Goal: Communication & Community: Answer question/provide support

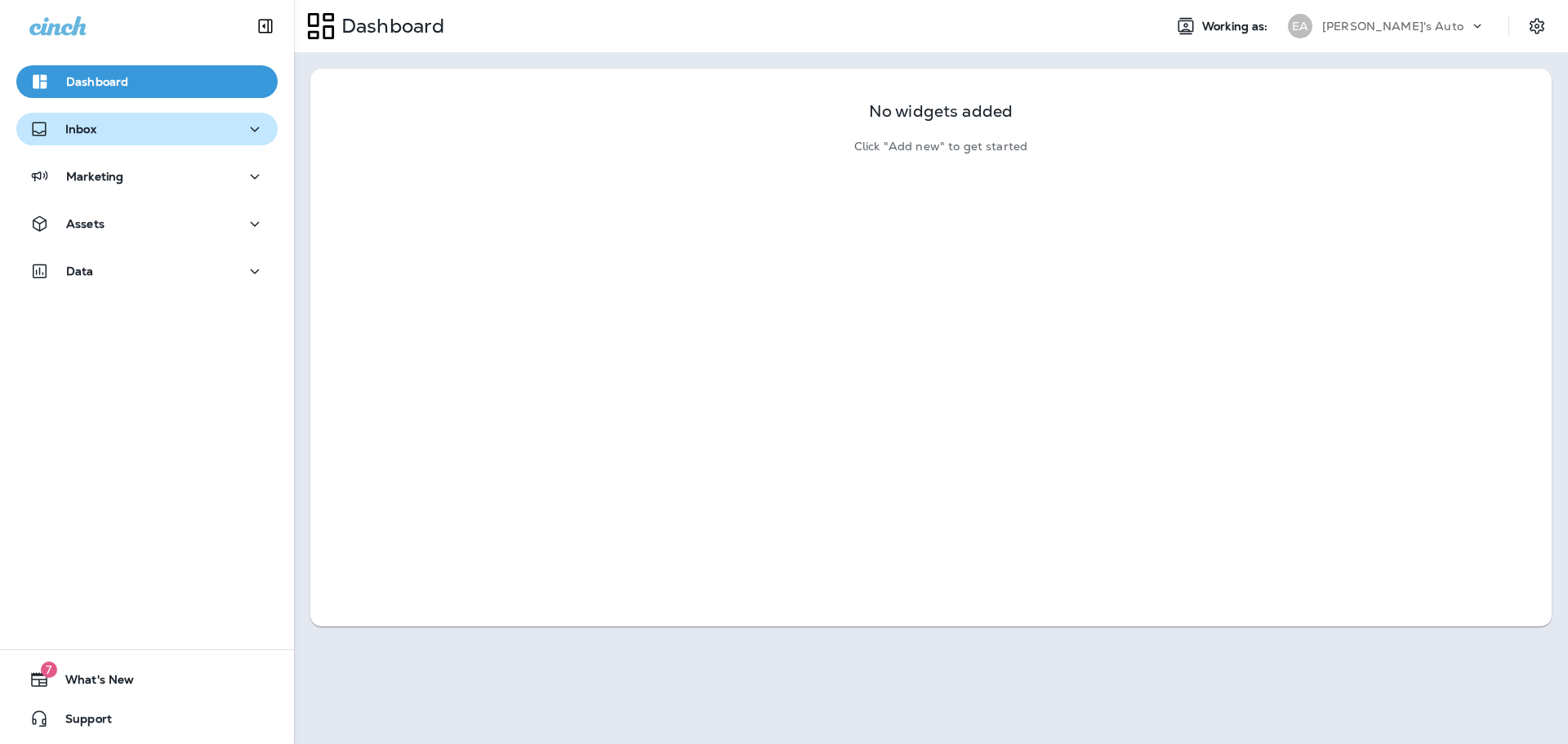
click at [136, 127] on div "Inbox" at bounding box center [147, 129] width 235 height 20
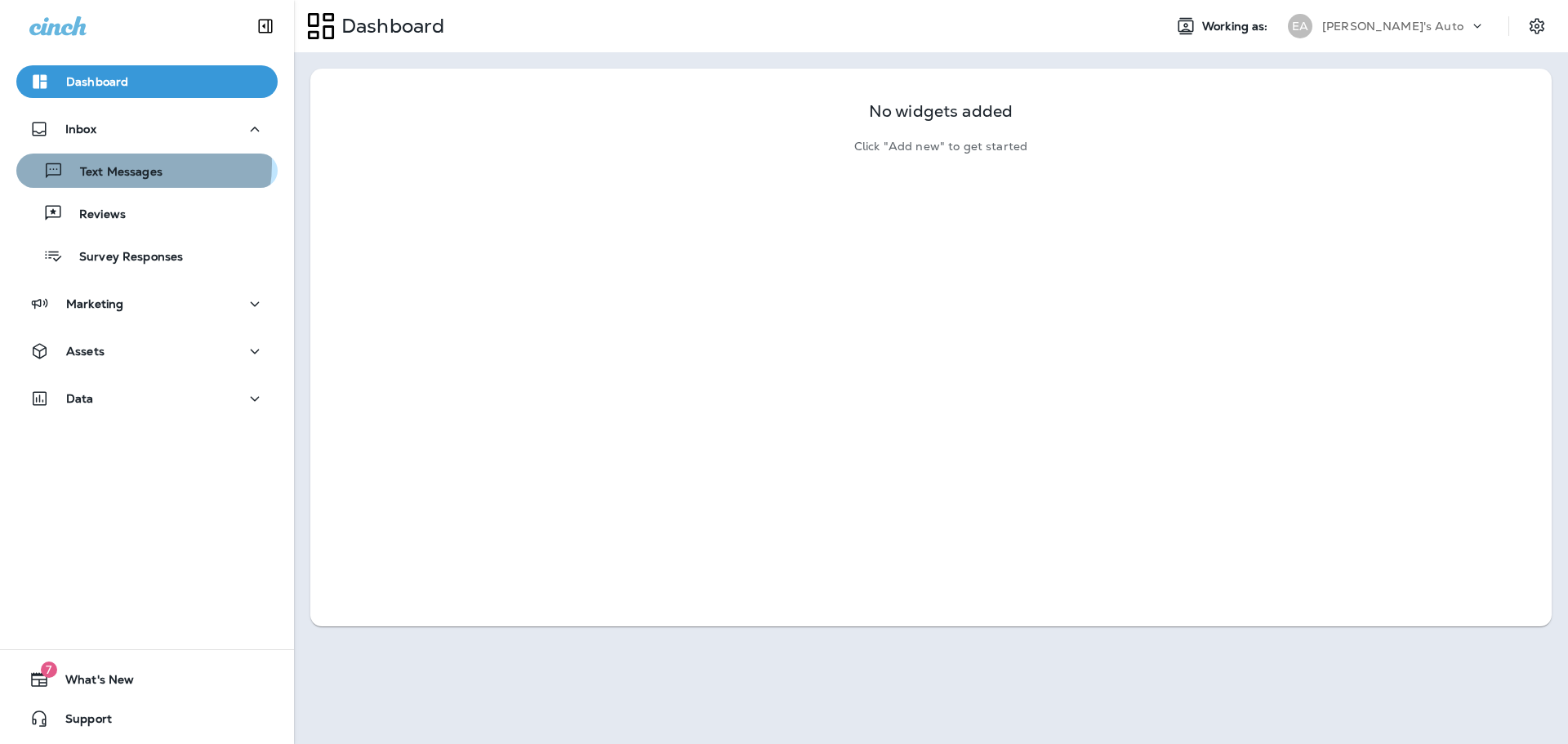
click at [123, 165] on p "Text Messages" at bounding box center [113, 173] width 99 height 15
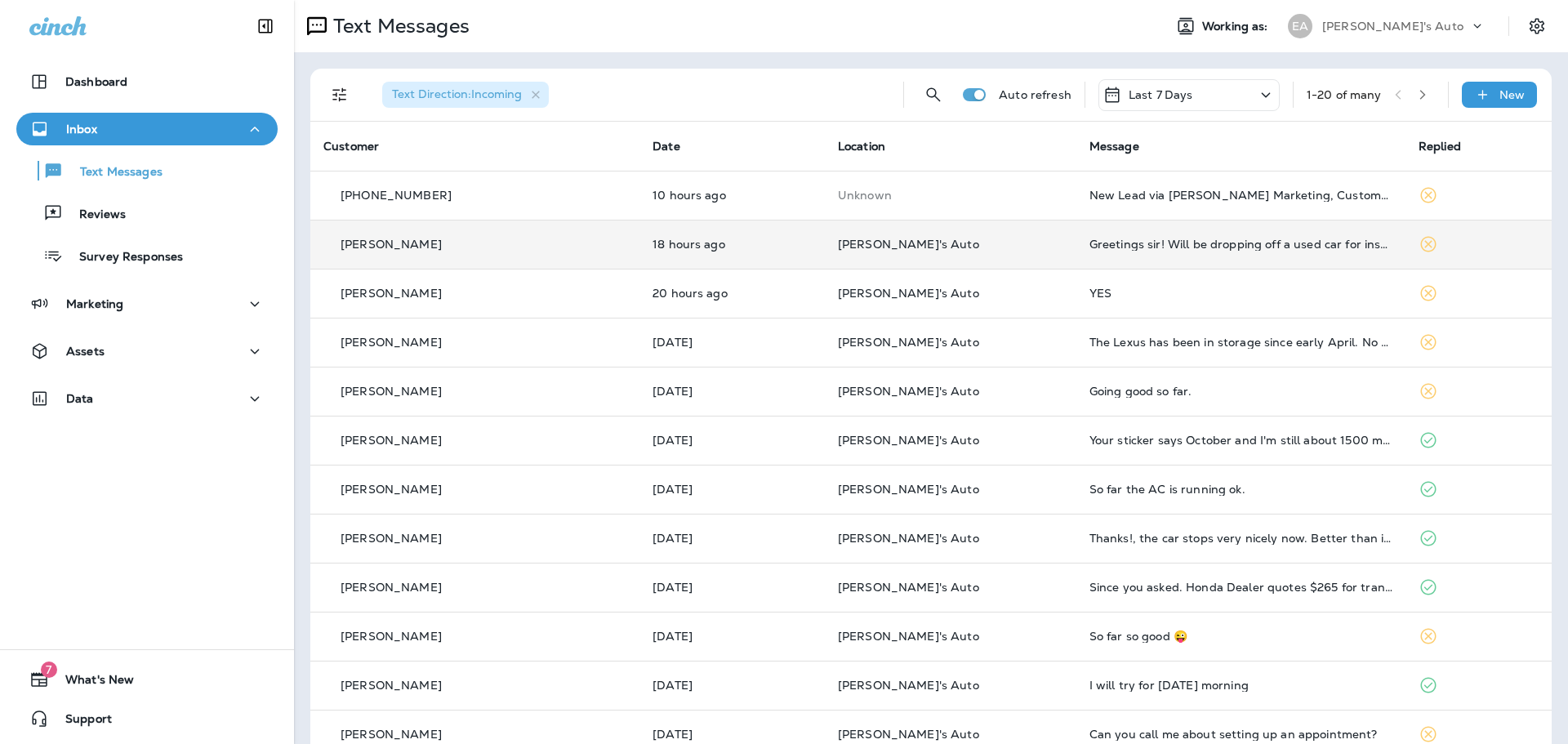
click at [742, 233] on td "18 hours ago" at bounding box center [732, 245] width 185 height 49
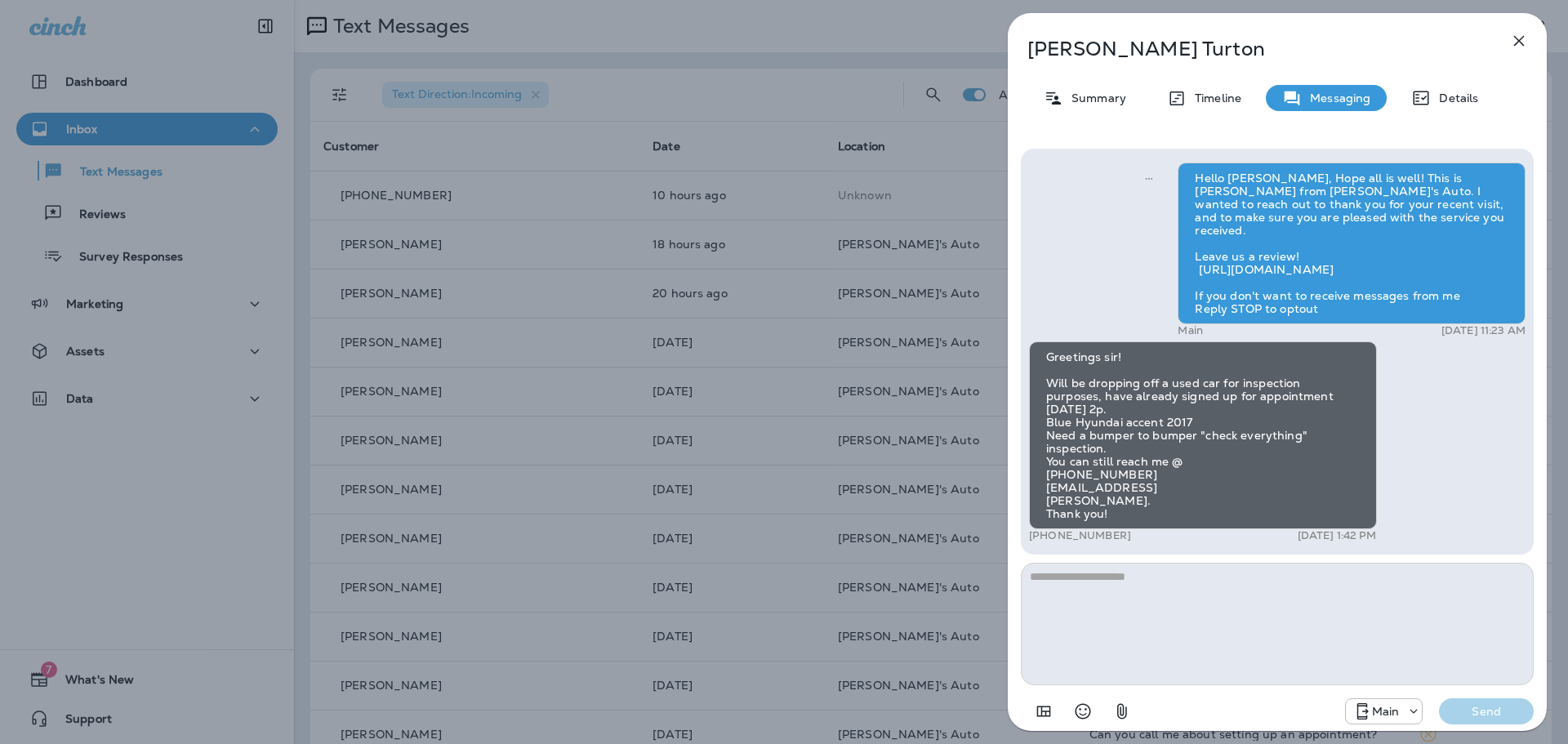
click at [678, 172] on div "[PERSON_NAME] Summary Timeline Messaging Details Hello [PERSON_NAME], Hope all …" at bounding box center [784, 372] width 1568 height 744
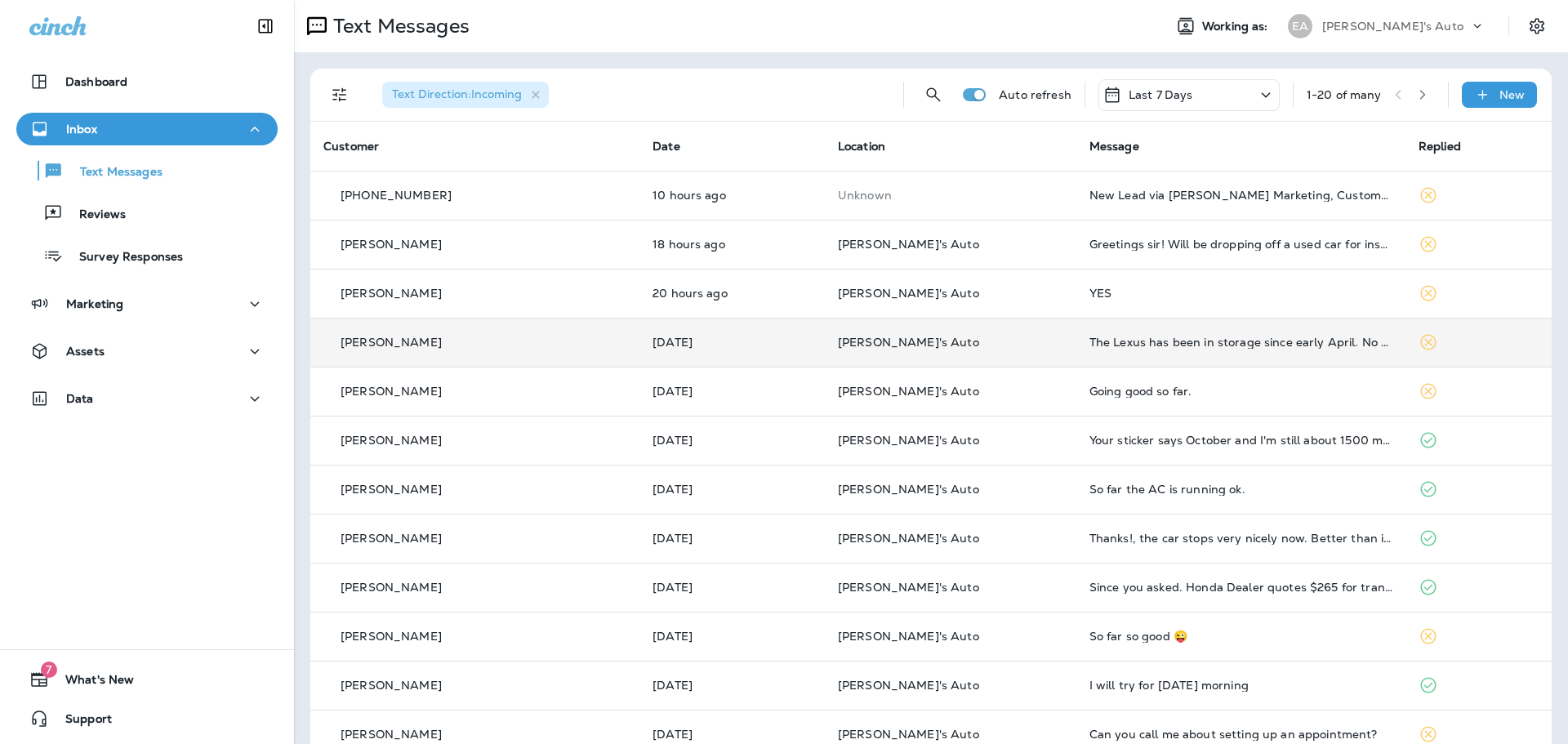
click at [567, 342] on td "[PERSON_NAME]" at bounding box center [475, 342] width 329 height 49
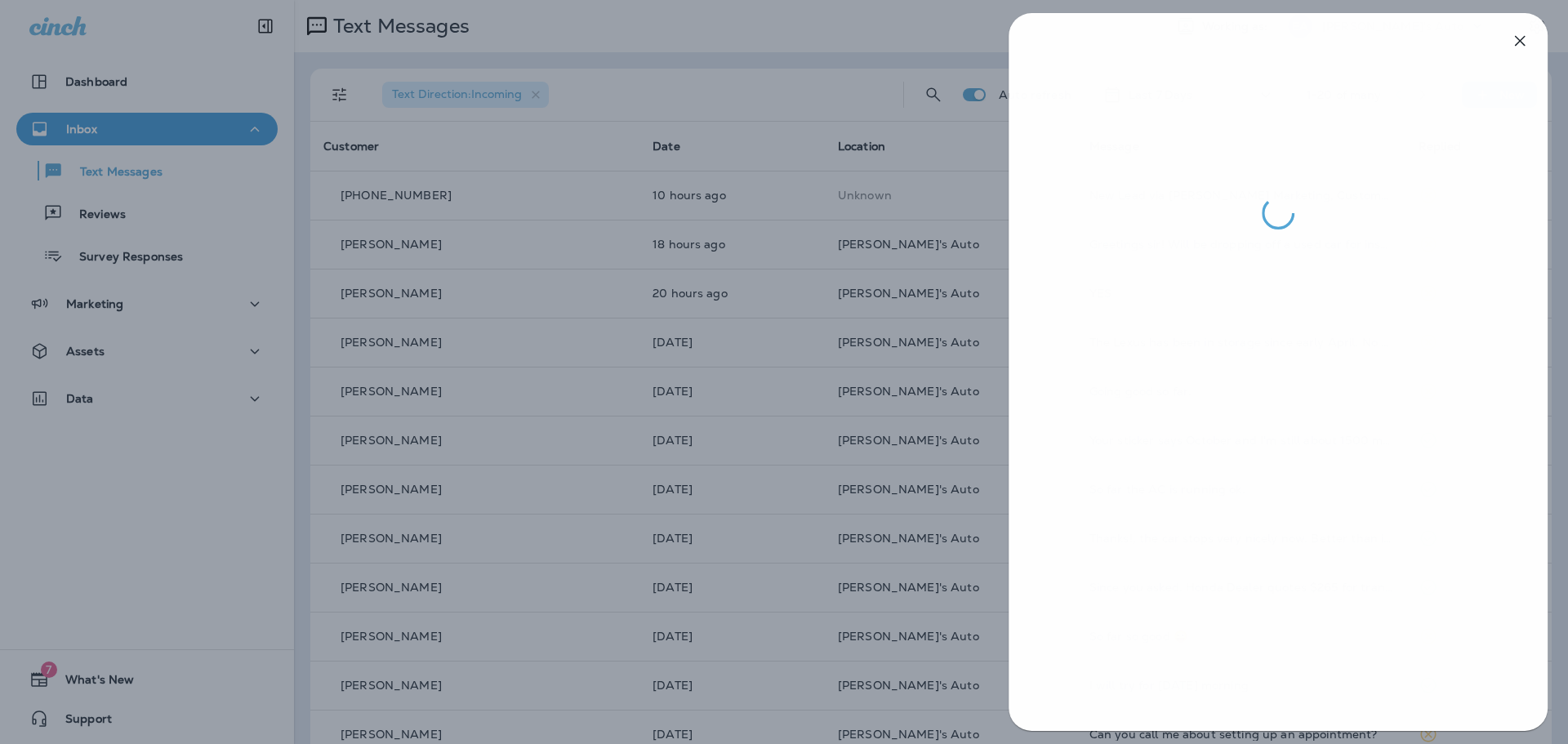
click at [710, 348] on div at bounding box center [785, 372] width 1568 height 744
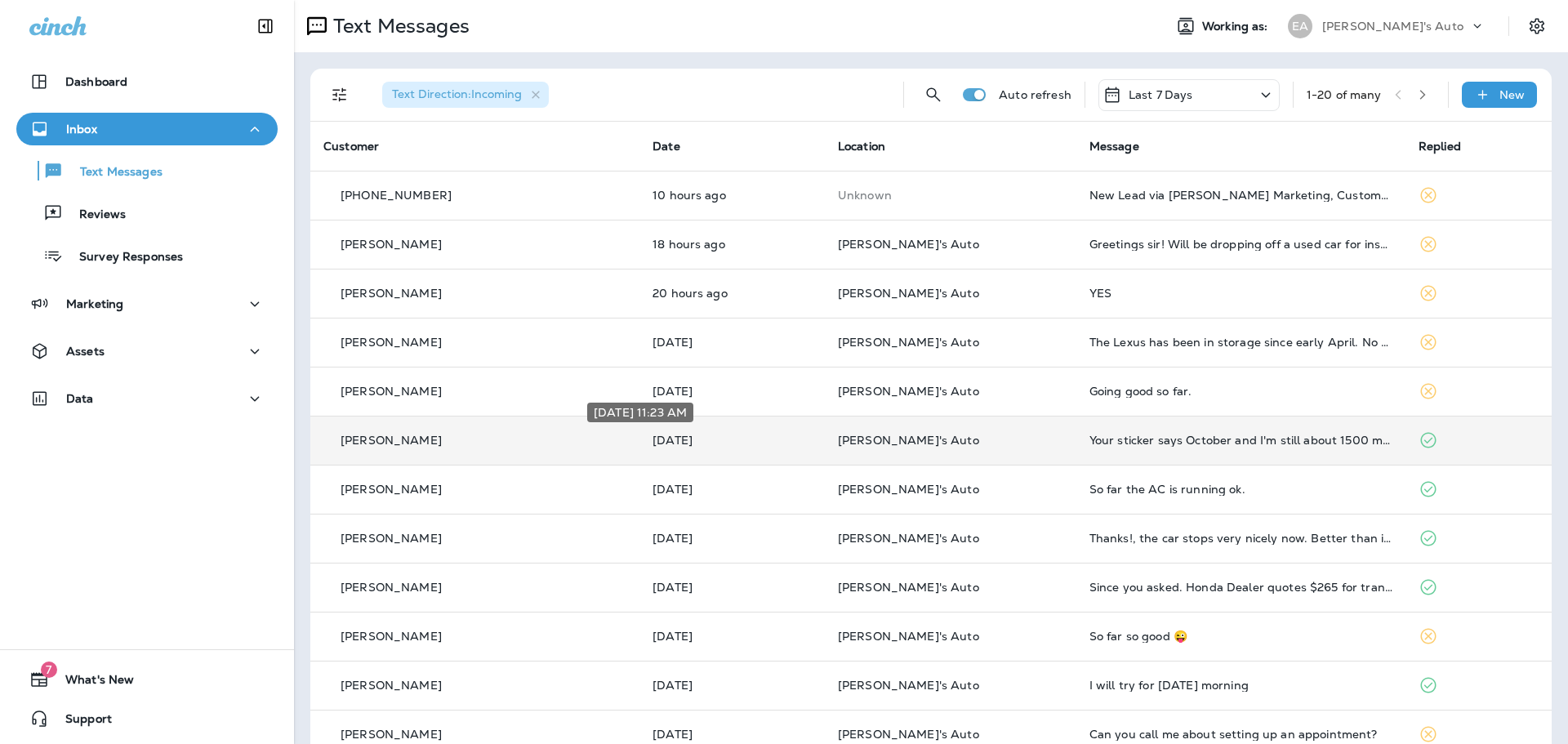
click at [667, 444] on p "[DATE]" at bounding box center [732, 439] width 159 height 13
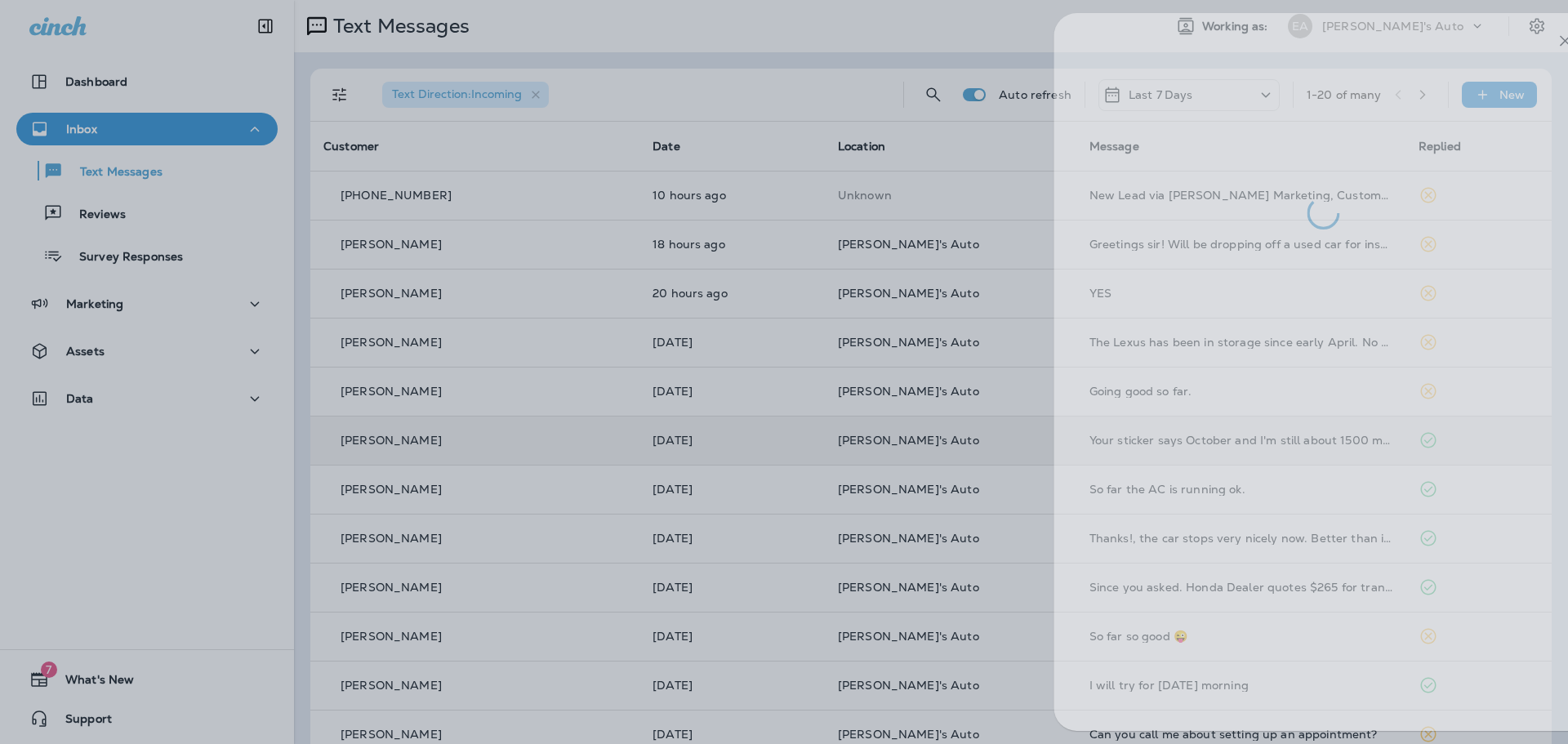
click at [788, 440] on div at bounding box center [830, 372] width 1568 height 744
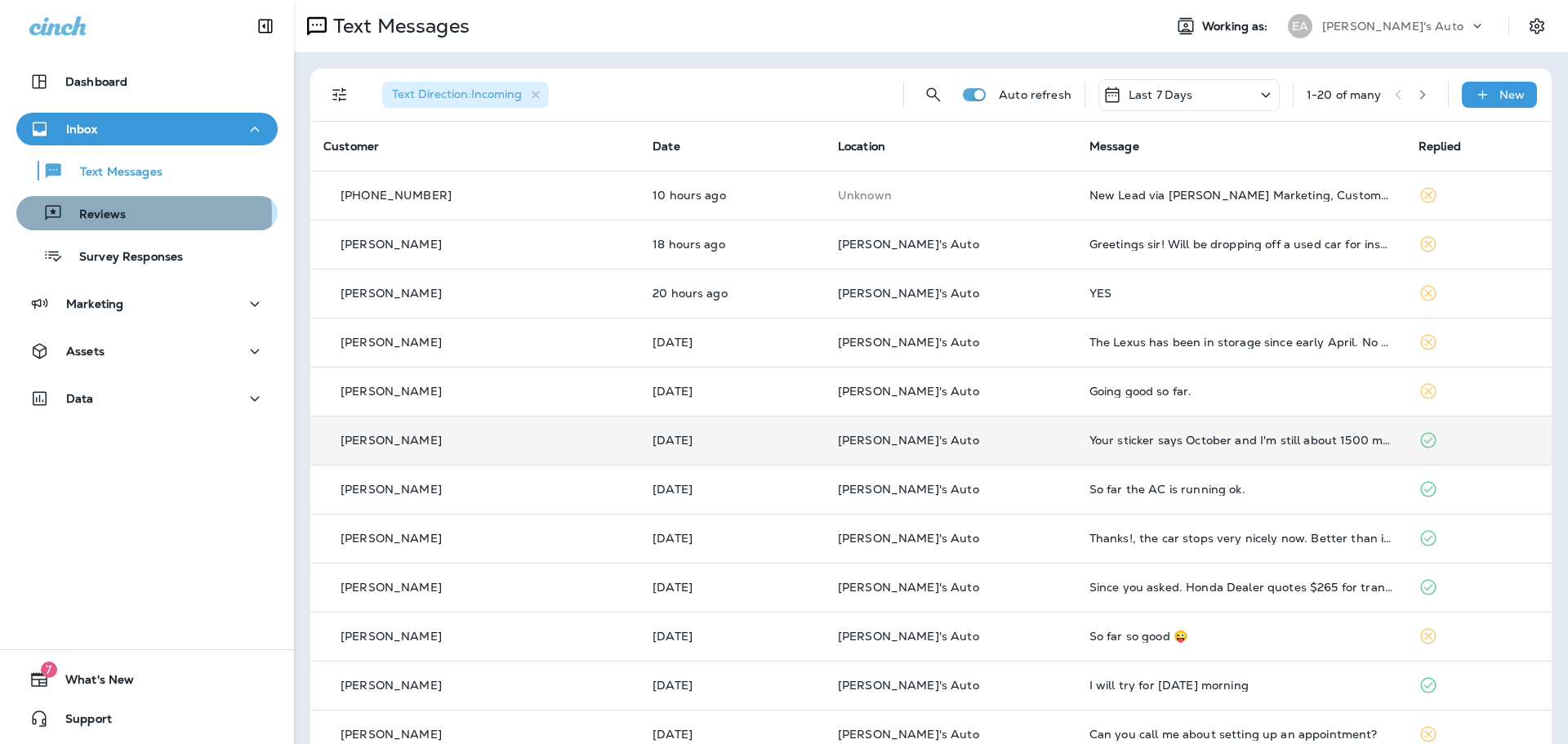
click at [126, 215] on div "Reviews" at bounding box center [147, 213] width 248 height 24
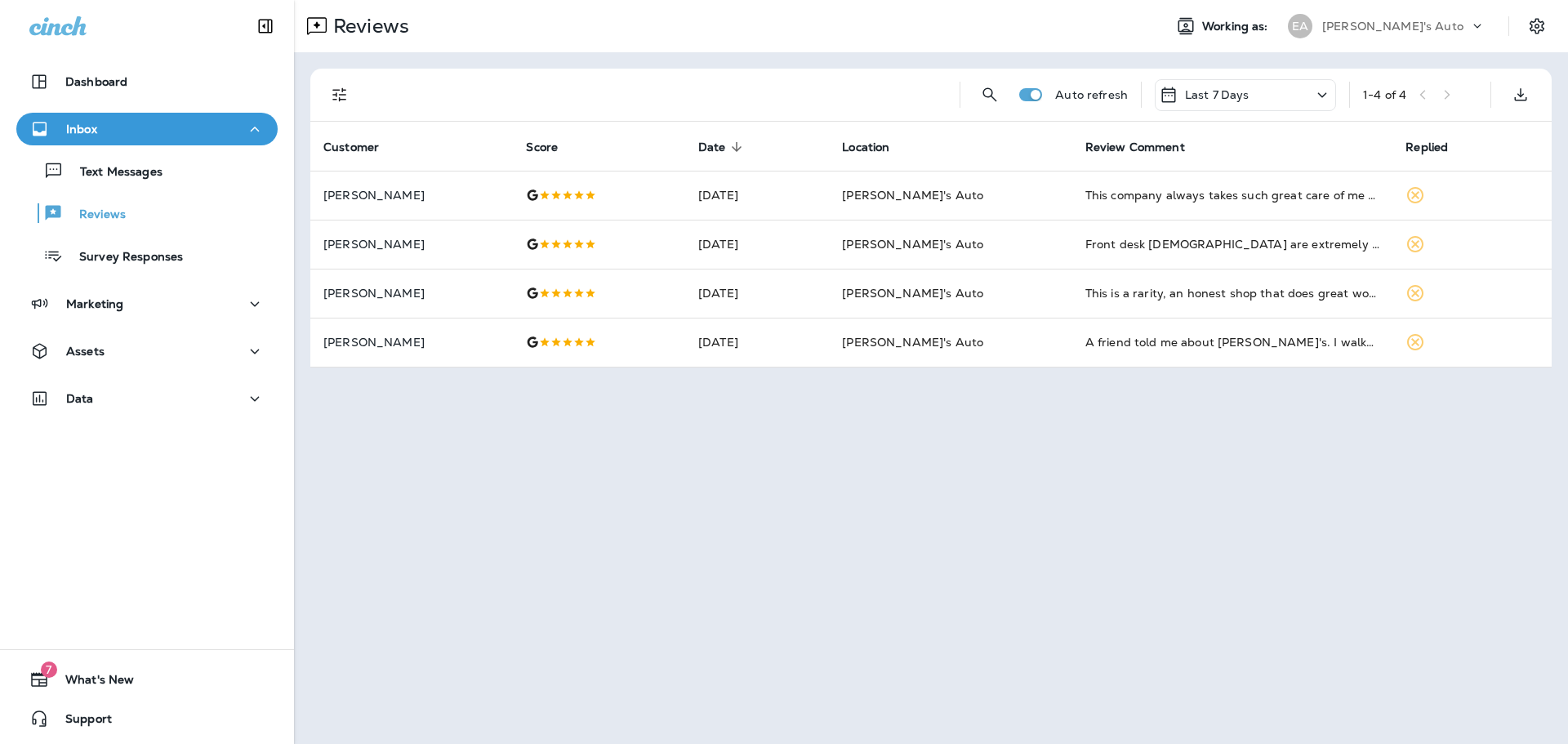
click at [73, 190] on div "Text Messages Reviews Survey Responses" at bounding box center [147, 208] width 261 height 127
click at [83, 178] on p "Text Messages" at bounding box center [113, 173] width 99 height 15
